Goal: Information Seeking & Learning: Learn about a topic

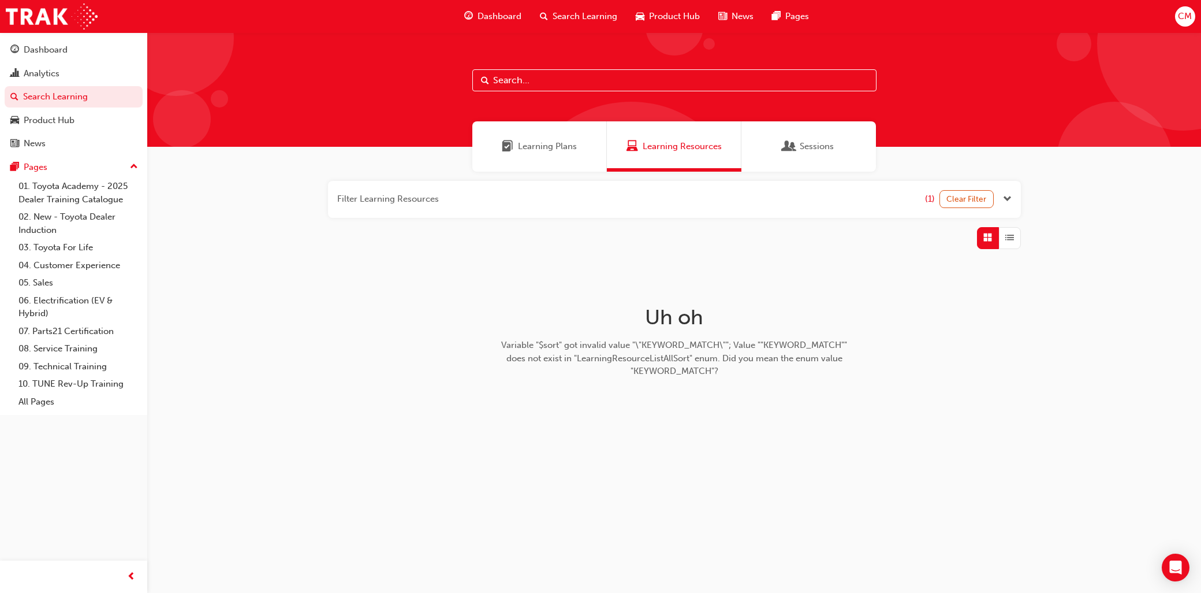
click at [808, 140] on span "Sessions" at bounding box center [817, 146] width 34 height 13
